Goal: Information Seeking & Learning: Learn about a topic

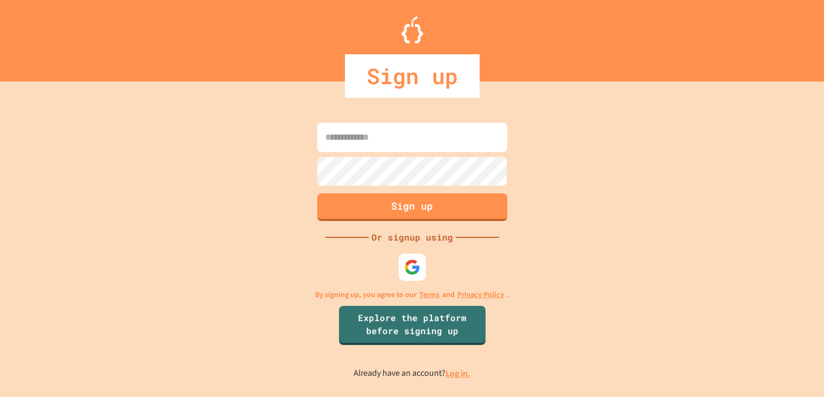
click at [458, 372] on link "Log in." at bounding box center [457, 373] width 25 height 11
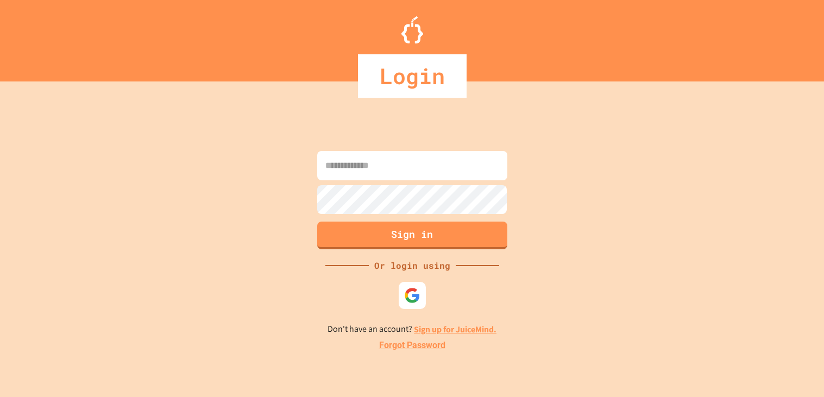
click at [343, 174] on input at bounding box center [412, 165] width 190 height 29
type input "**********"
click at [362, 244] on button "Sign in" at bounding box center [412, 235] width 194 height 28
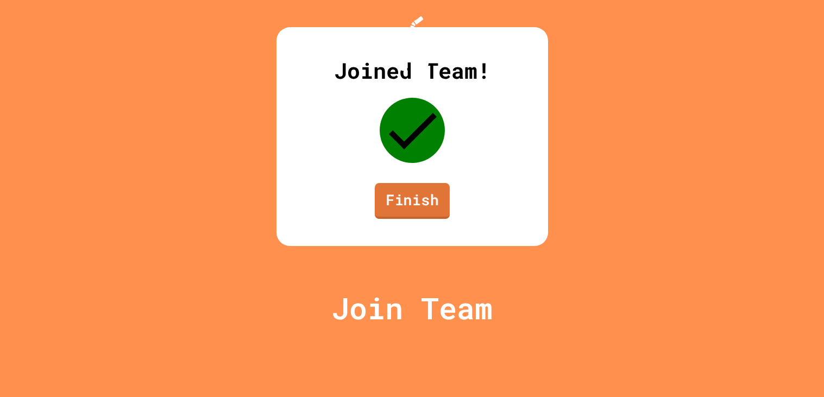
click at [397, 219] on link "Finish" at bounding box center [411, 201] width 75 height 36
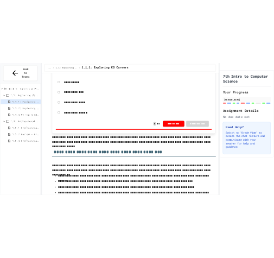
scroll to position [209, 0]
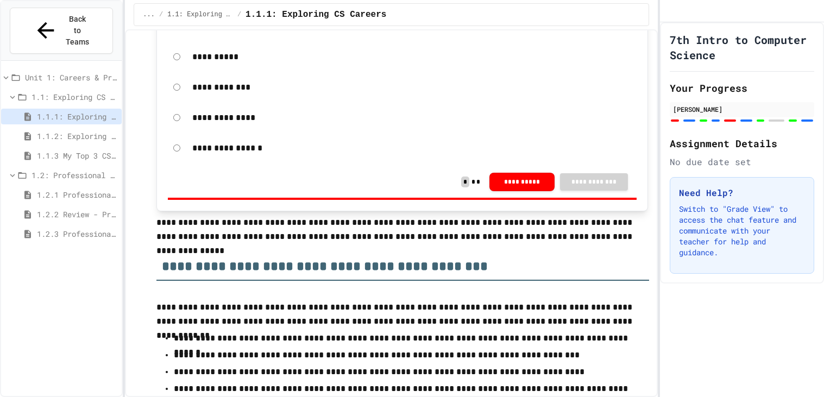
click at [52, 228] on span "1.2.3 Professional Communication Challenge" at bounding box center [77, 233] width 80 height 11
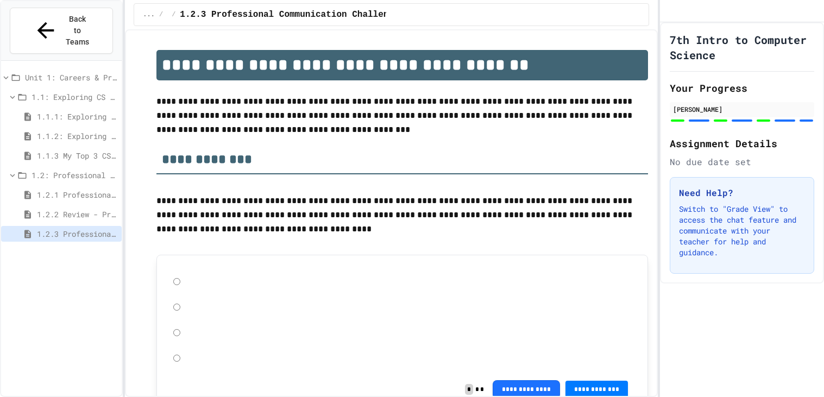
click at [67, 72] on span "Unit 1: Careers & Professionalism" at bounding box center [71, 77] width 92 height 11
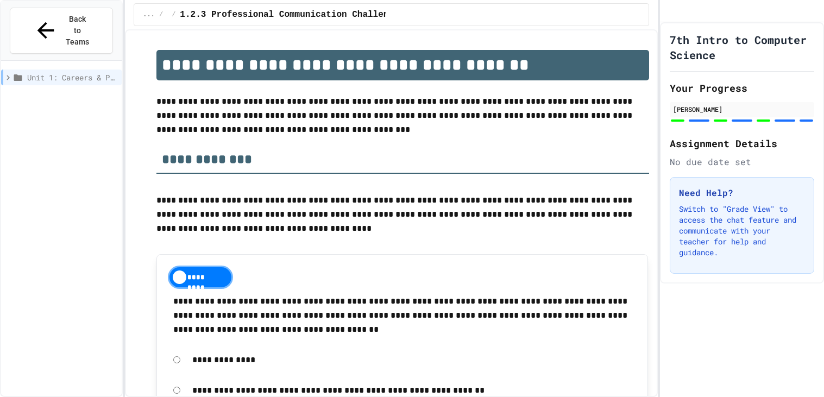
click at [67, 72] on span "Unit 1: Careers & Professionalism" at bounding box center [72, 77] width 90 height 11
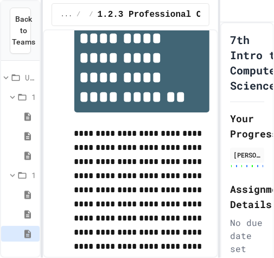
scroll to position [31, 0]
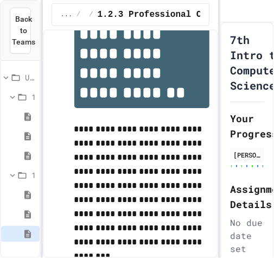
click at [28, 116] on icon at bounding box center [27, 116] width 7 height 8
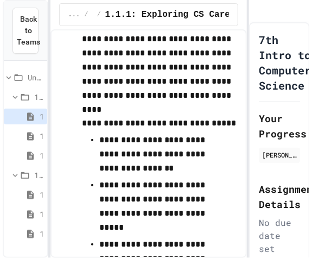
scroll to position [3024, 0]
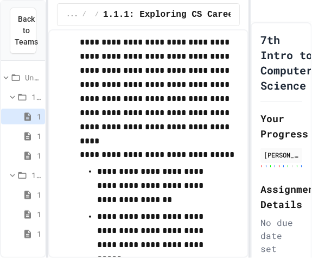
click at [26, 114] on icon at bounding box center [27, 116] width 7 height 8
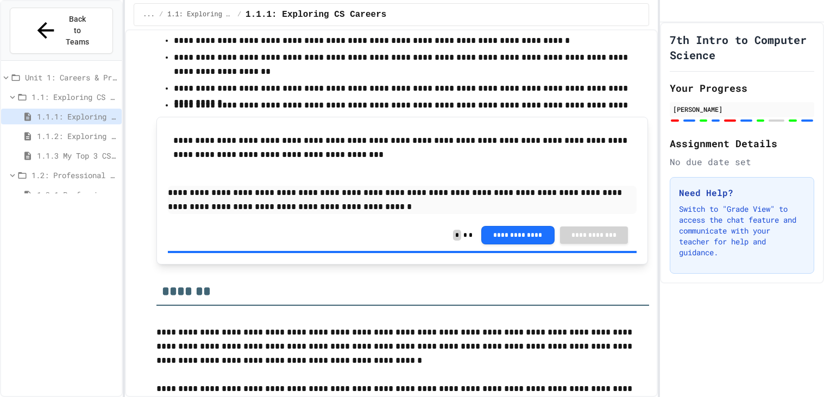
scroll to position [77, 0]
click at [52, 172] on span "1.3: Ethics in Computing" at bounding box center [75, 177] width 86 height 11
click at [60, 267] on span "1.3.1 Ethics in Computer Science" at bounding box center [77, 272] width 80 height 11
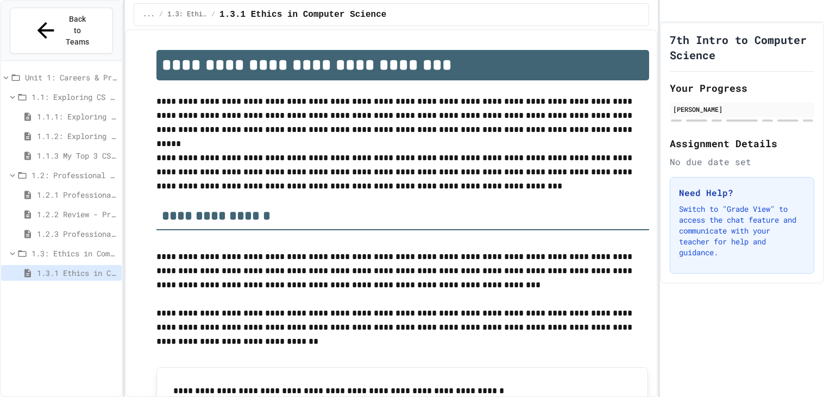
click at [61, 206] on div "1.2.2 Review - Professional Communication" at bounding box center [61, 214] width 121 height 16
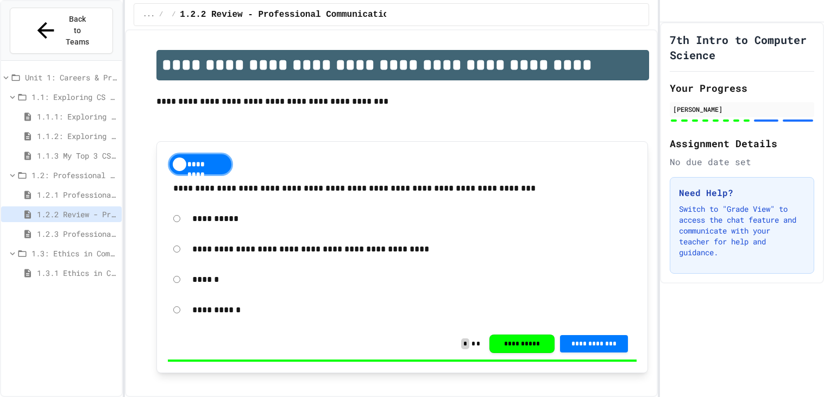
click at [47, 228] on span "1.2.3 Professional Communication Challenge" at bounding box center [77, 233] width 80 height 11
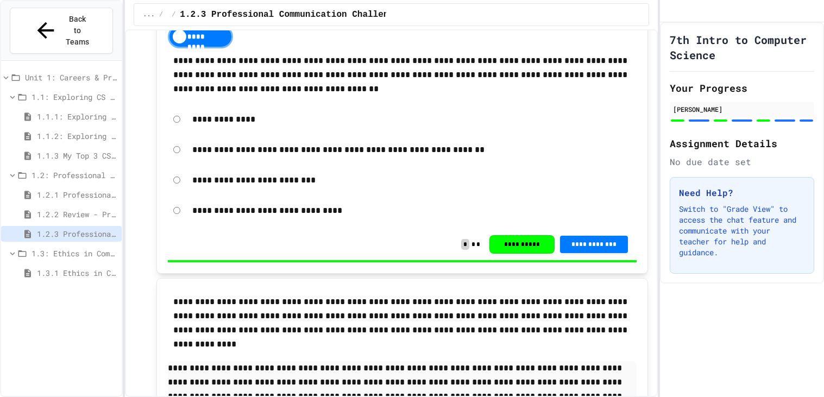
scroll to position [243, 0]
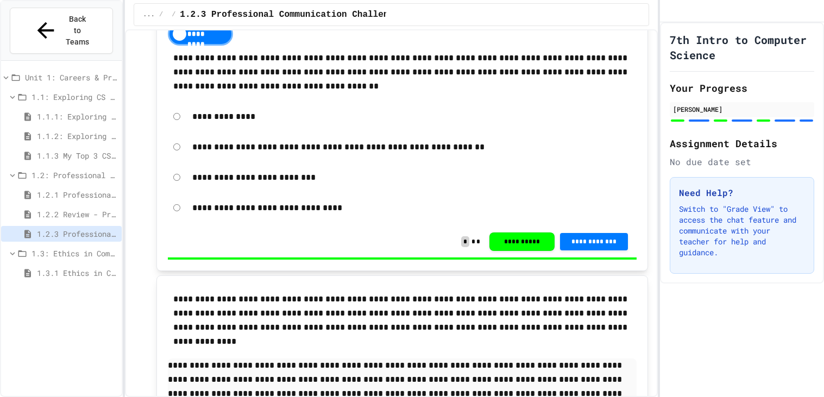
click at [60, 248] on span "1.3: Ethics in Computing" at bounding box center [75, 253] width 86 height 11
click at [73, 248] on span "1.3: Ethics in Computing" at bounding box center [75, 253] width 86 height 11
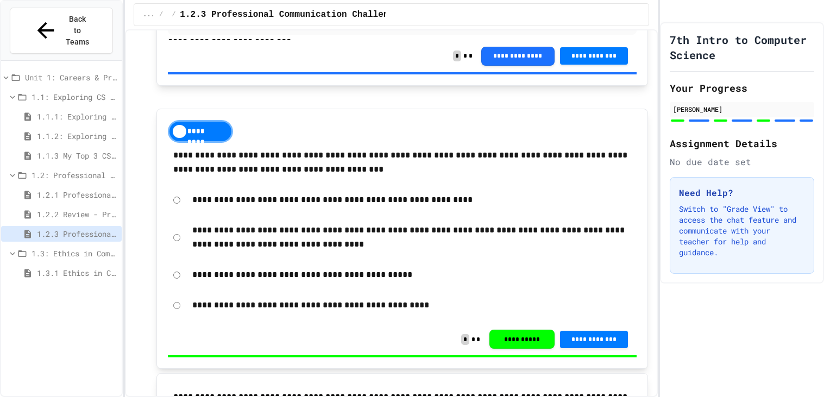
scroll to position [1121, 0]
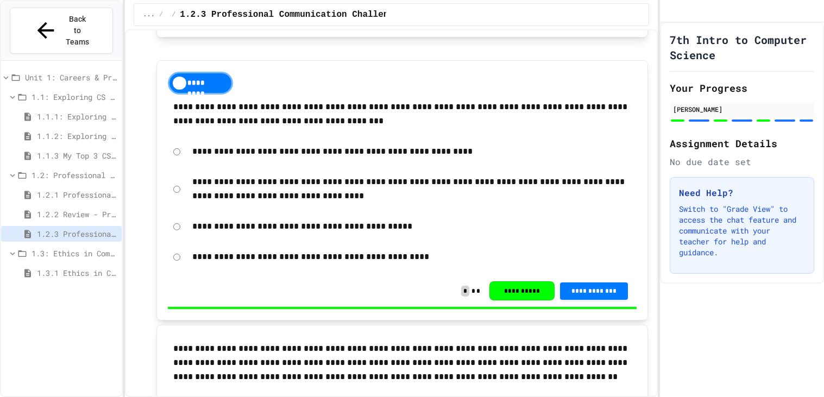
click at [78, 267] on span "1.3.1 Ethics in Computer Science" at bounding box center [77, 272] width 80 height 11
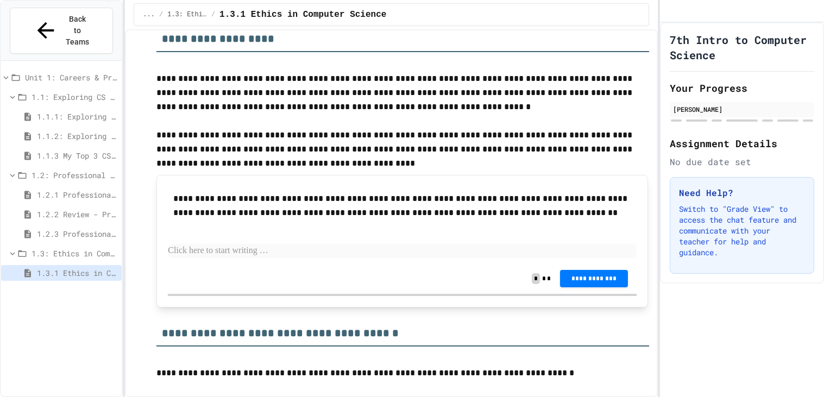
scroll to position [664, 0]
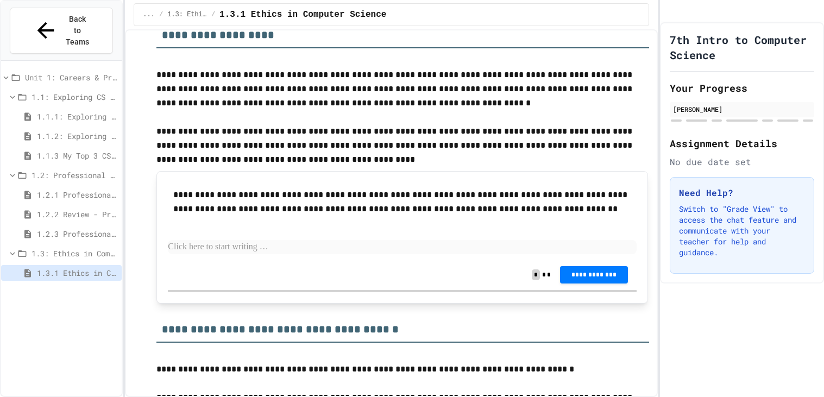
click at [395, 209] on p "**********" at bounding box center [402, 202] width 458 height 28
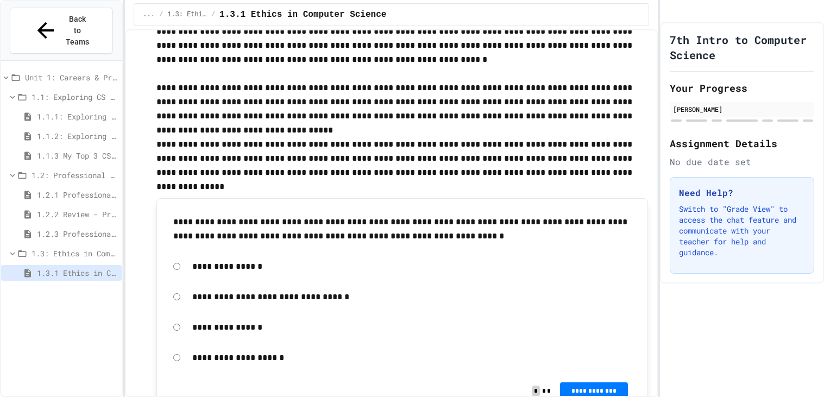
scroll to position [935, 0]
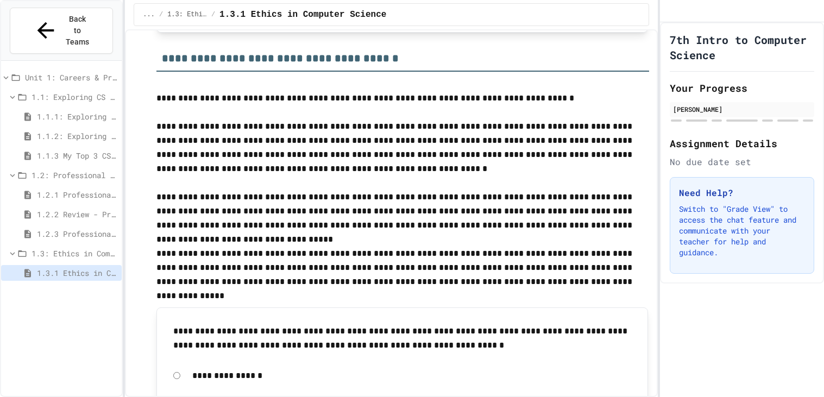
click at [466, 221] on p "**********" at bounding box center [402, 211] width 493 height 42
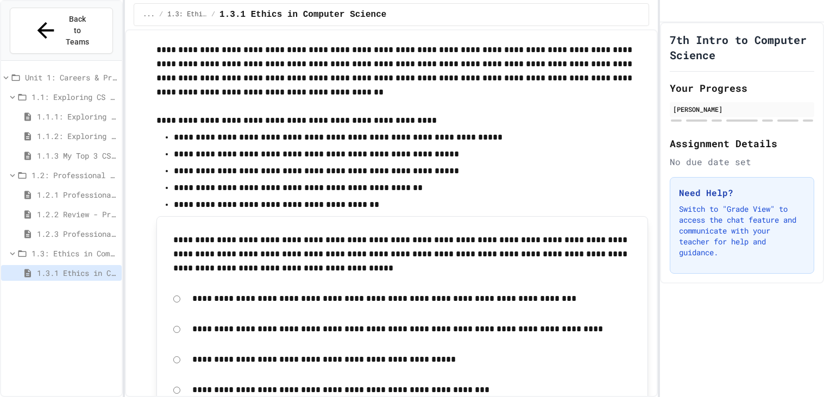
scroll to position [2210, 0]
